Goal: Task Accomplishment & Management: Manage account settings

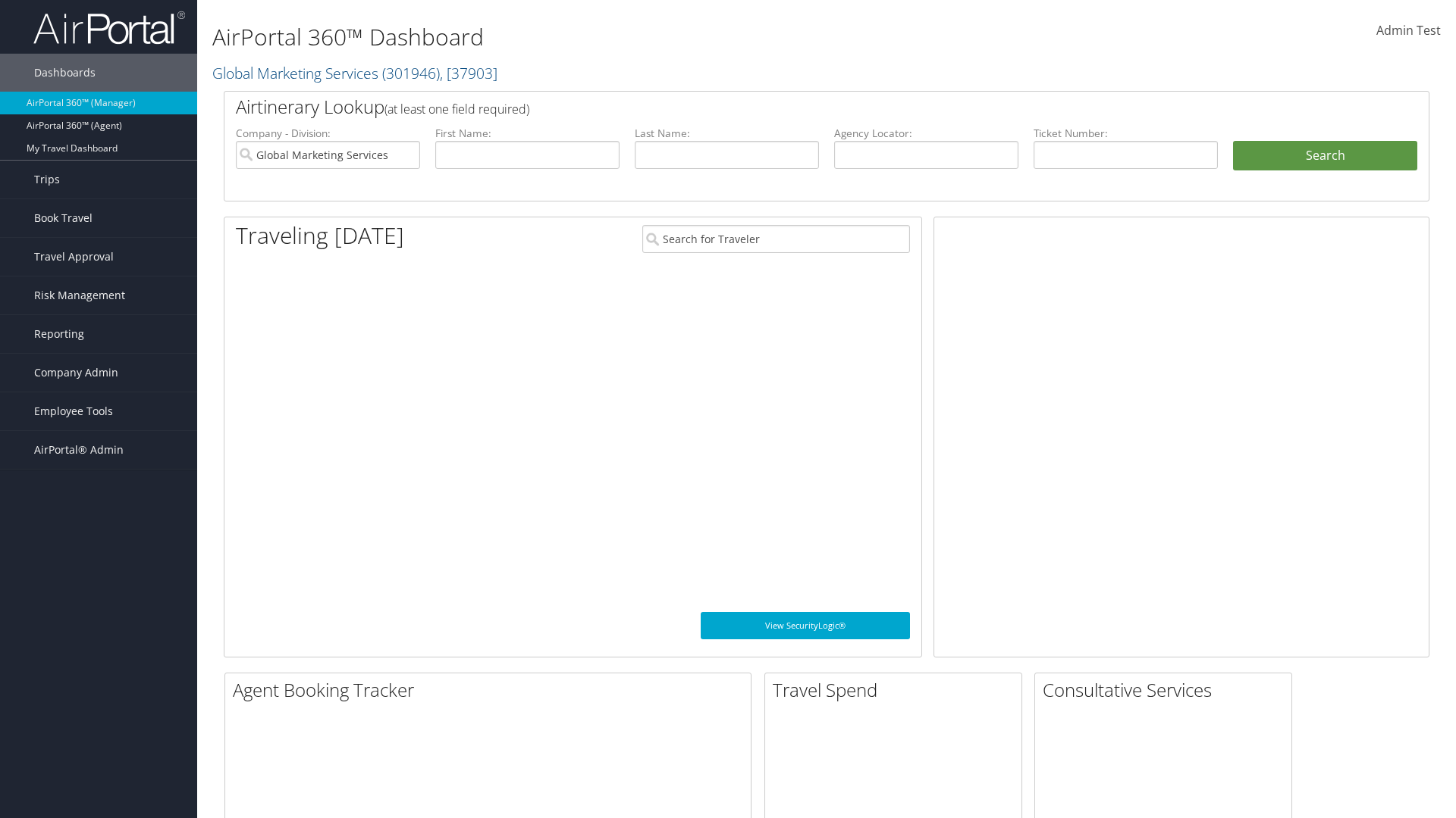
click at [98, 373] on span "Company Admin" at bounding box center [76, 373] width 85 height 38
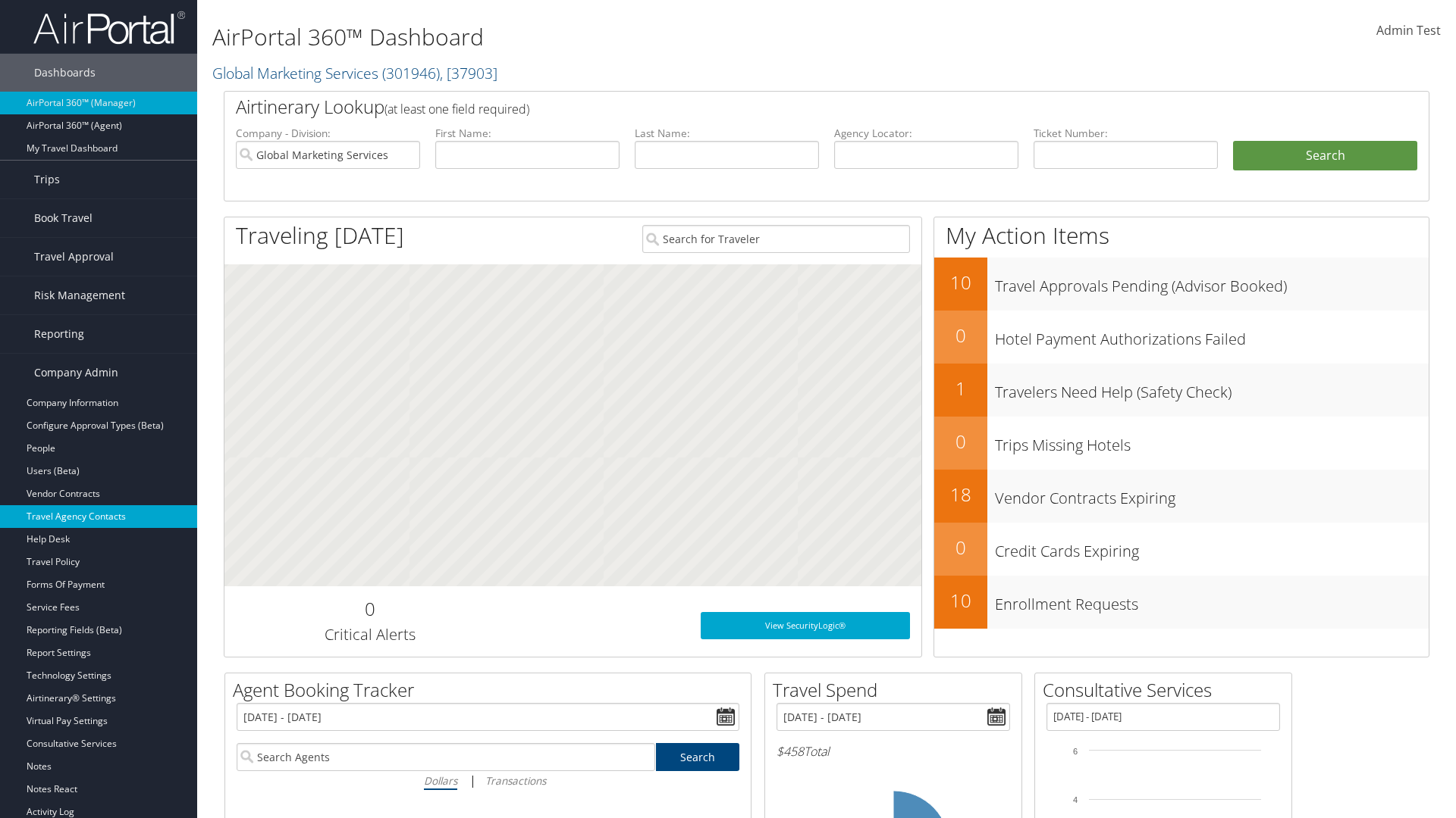
click at [98, 517] on link "Travel Agency Contacts" at bounding box center [98, 516] width 197 height 23
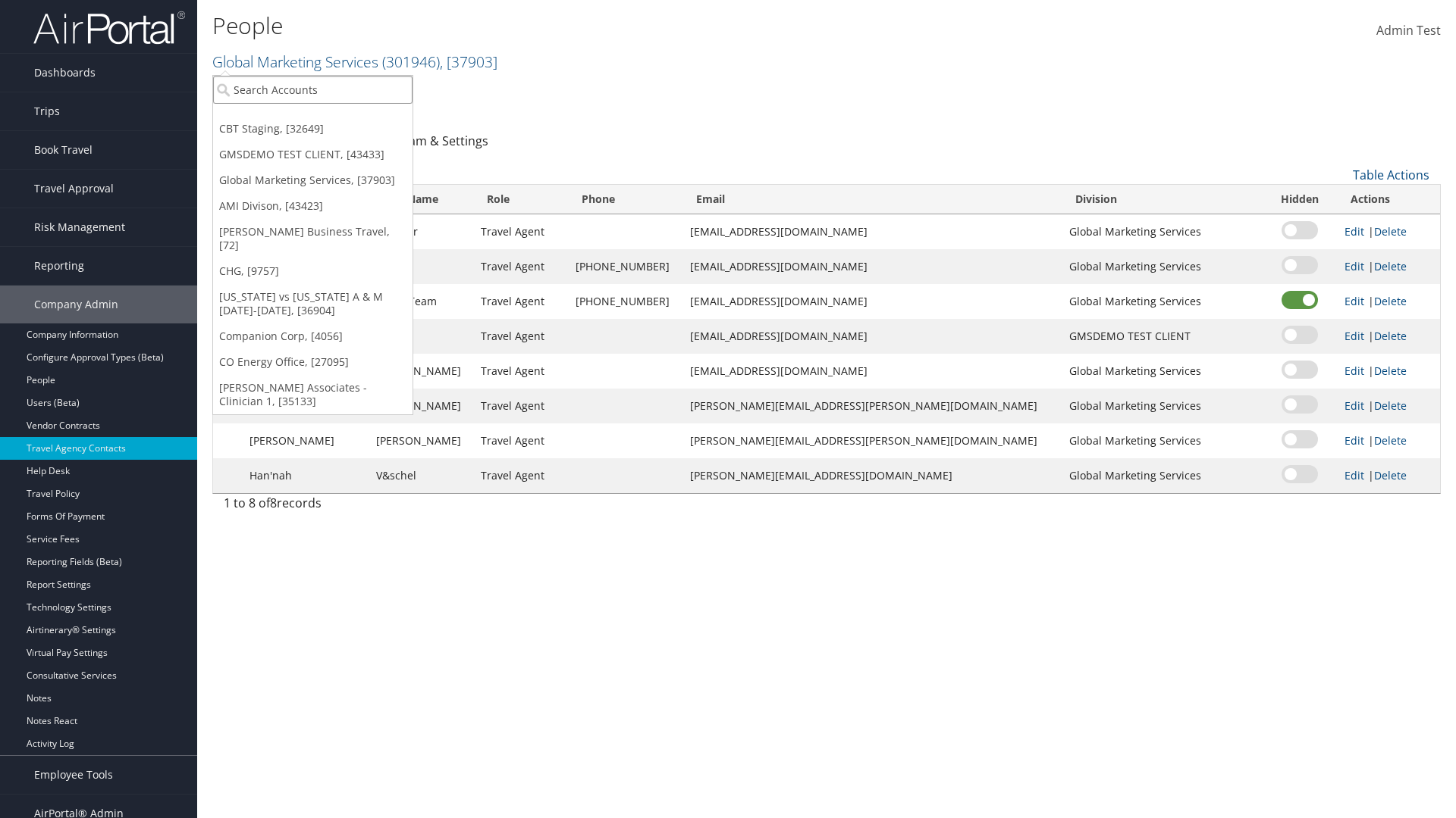
click at [313, 89] on input "search" at bounding box center [312, 89] width 199 height 28
type input "Global Marketing Services"
click at [326, 117] on div "Global Marketing Services (301946), [37903]" at bounding box center [326, 117] width 244 height 14
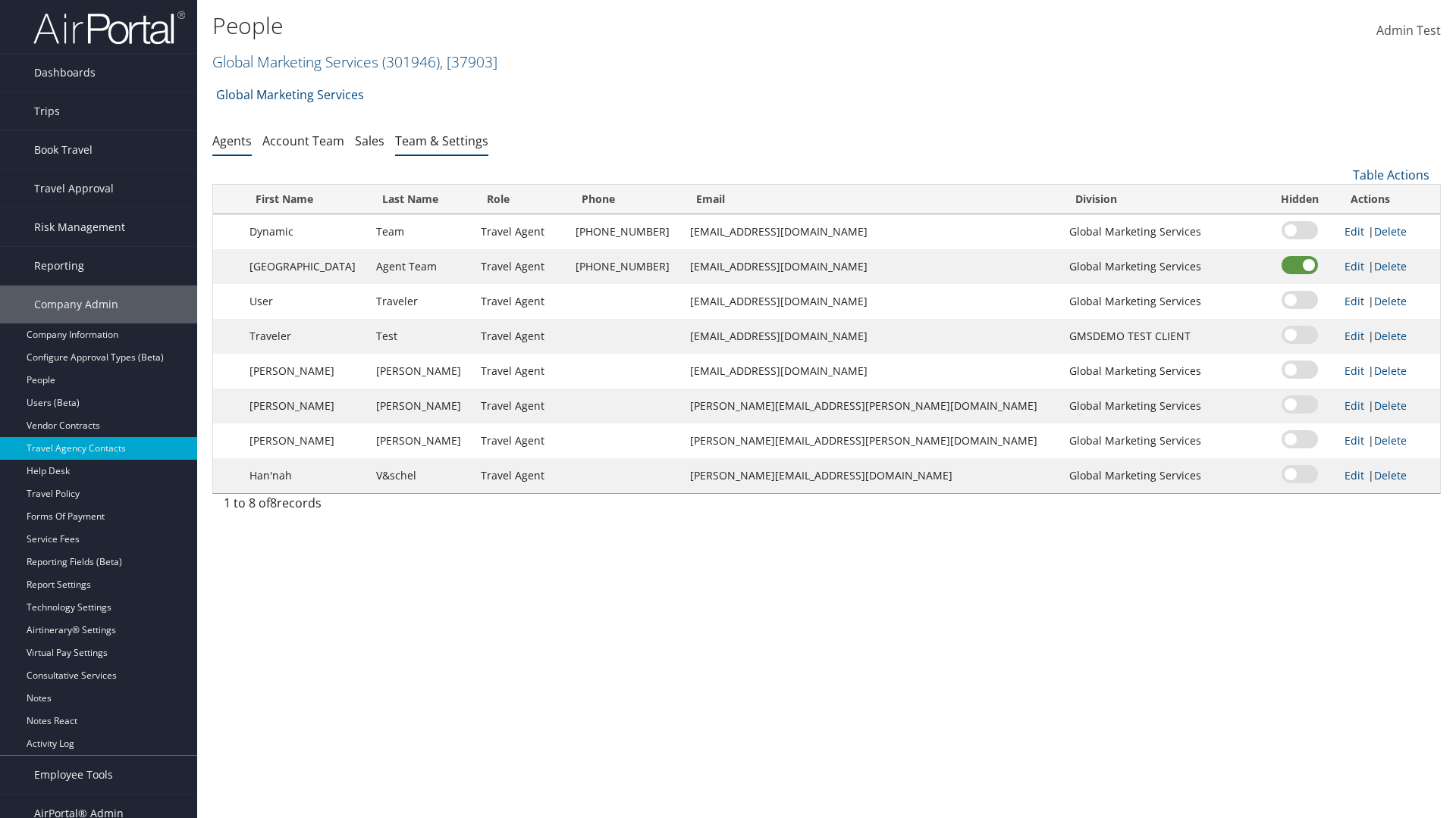
click at [441, 140] on link "Team & Settings" at bounding box center [441, 141] width 94 height 16
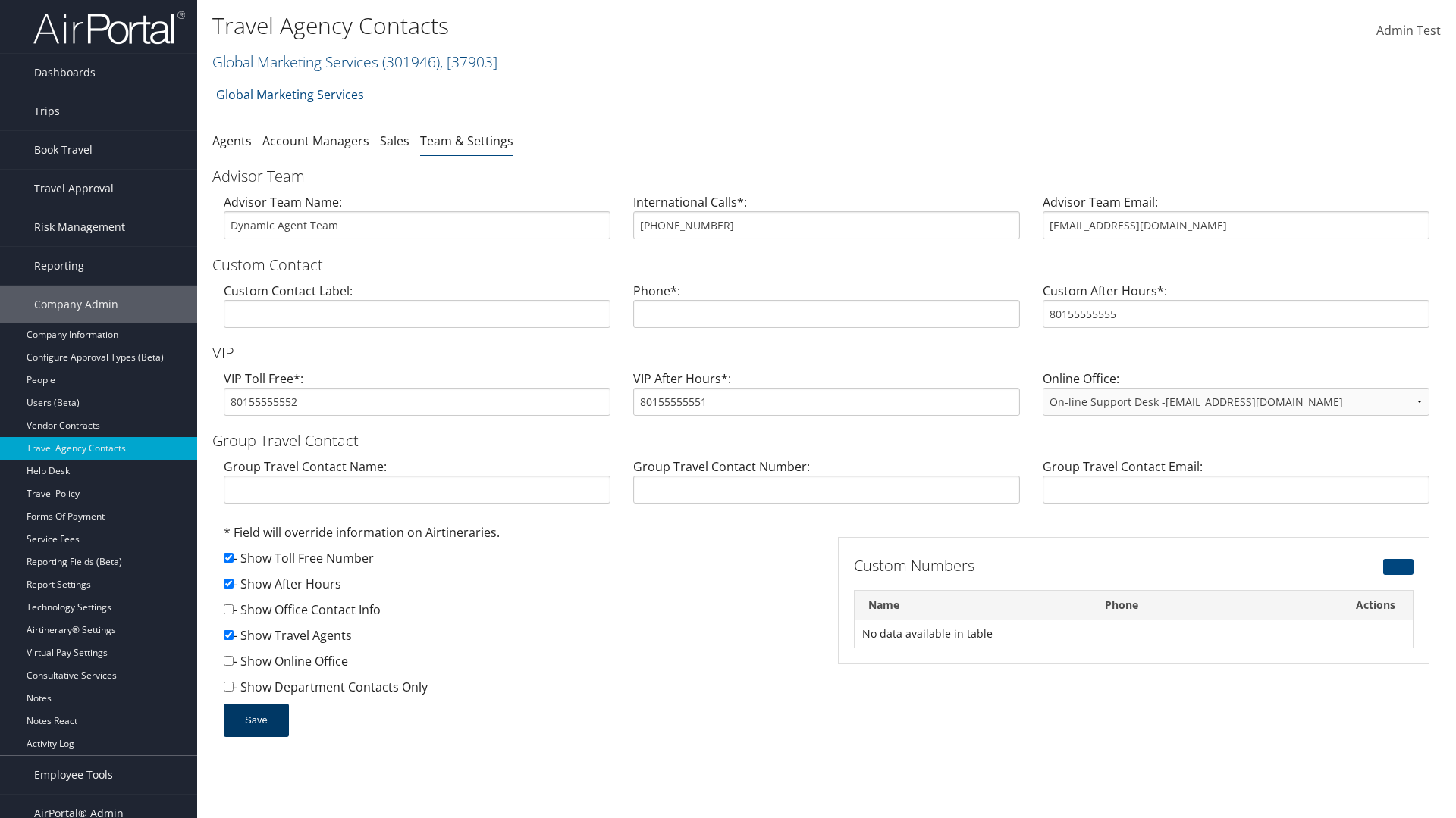
click at [228, 584] on input "checkbox" at bounding box center [228, 584] width 10 height 10
checkbox input "false"
click at [256, 720] on button "Save" at bounding box center [256, 721] width 65 height 34
click at [228, 584] on input "checkbox" at bounding box center [228, 584] width 10 height 10
checkbox input "true"
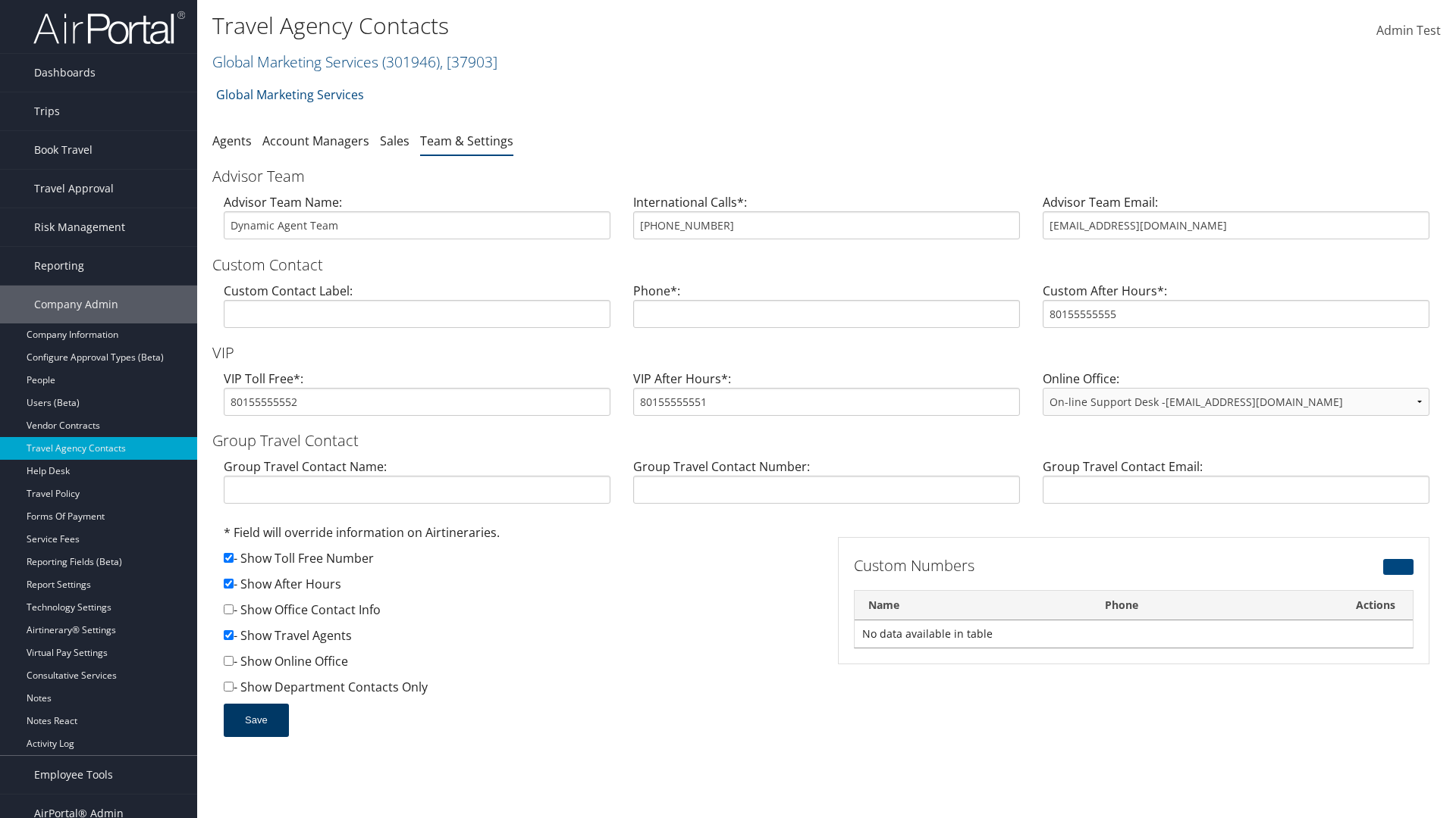
click at [256, 720] on button "Save" at bounding box center [256, 721] width 65 height 34
